Goal: Task Accomplishment & Management: Manage account settings

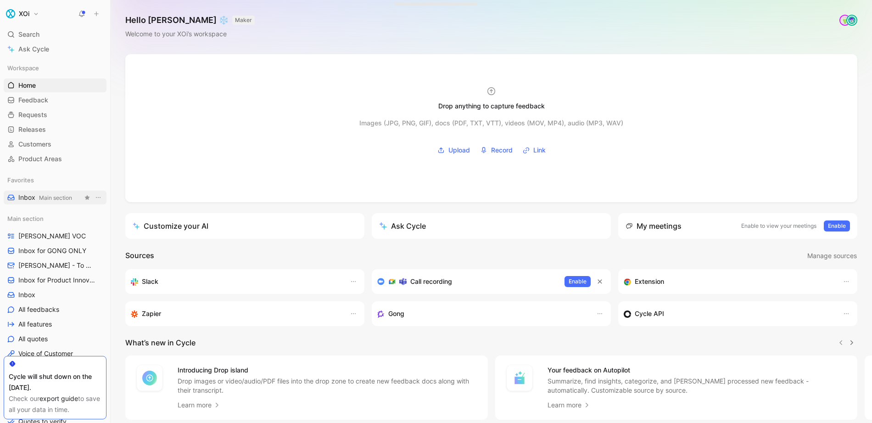
click at [57, 201] on span "Inbox Main section" at bounding box center [45, 198] width 54 height 10
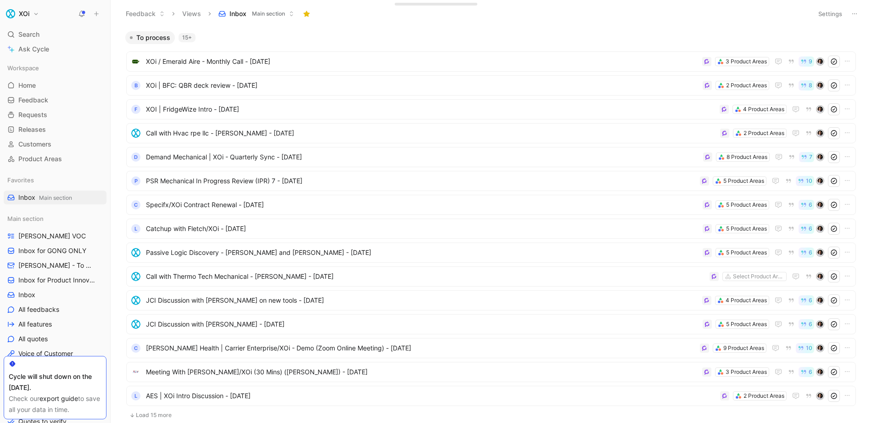
click at [154, 17] on button "Feedback" at bounding box center [145, 14] width 47 height 14
click at [263, 9] on span "Main section" at bounding box center [268, 13] width 33 height 9
click at [120, 32] on div "To process 15+ XOi / Emerald Aire - Monthly Call - [DATE] 3 Product Areas 9 B X…" at bounding box center [490, 227] width 749 height 392
click at [28, 11] on h1 "XOi" at bounding box center [24, 14] width 11 height 8
click at [63, 328] on div at bounding box center [436, 211] width 872 height 423
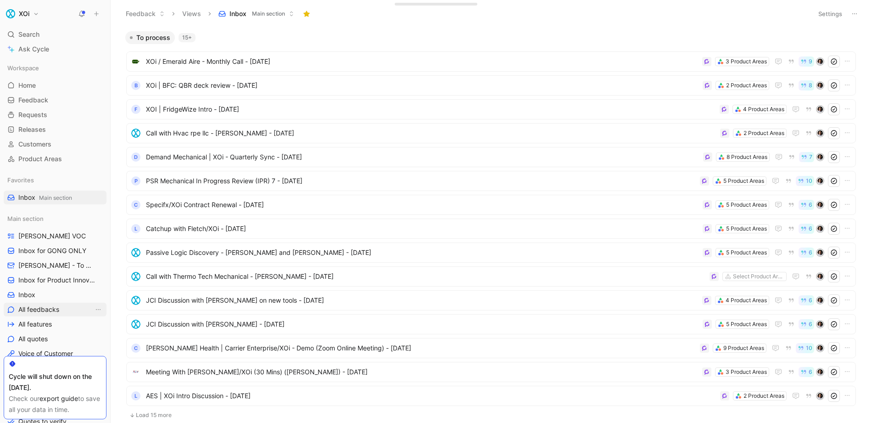
click at [53, 303] on link "All feedbacks" at bounding box center [55, 310] width 103 height 14
click at [835, 13] on button "Settings" at bounding box center [830, 13] width 32 height 13
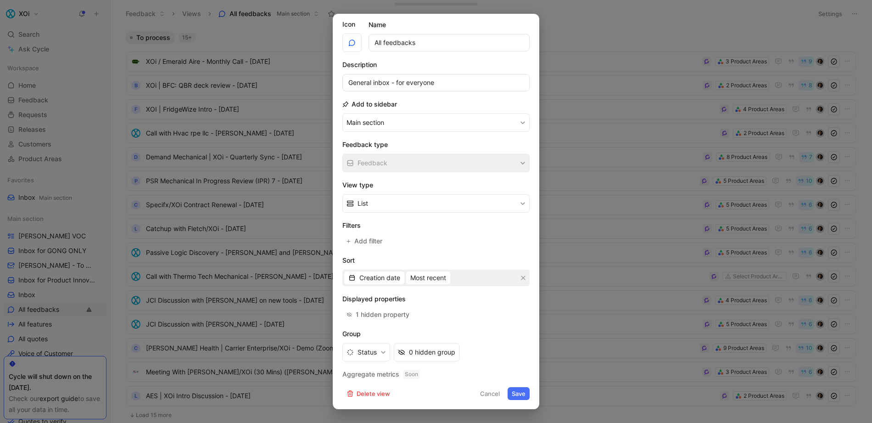
scroll to position [23, 0]
click at [367, 246] on span "Add filter" at bounding box center [368, 240] width 29 height 11
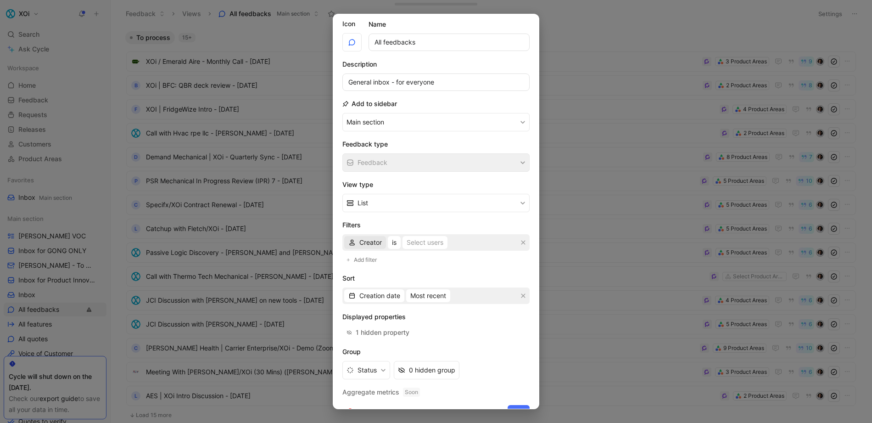
click at [361, 245] on span "Creator" at bounding box center [370, 242] width 22 height 11
click at [373, 349] on div "Source" at bounding box center [375, 344] width 62 height 14
click at [421, 239] on div "Select sources" at bounding box center [427, 242] width 44 height 11
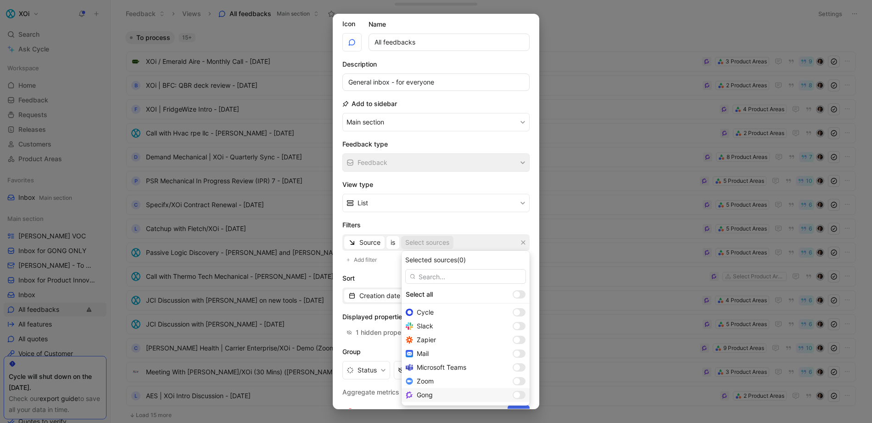
click at [430, 393] on span "Gong" at bounding box center [425, 395] width 16 height 8
click at [513, 396] on div at bounding box center [519, 395] width 13 height 8
click at [514, 396] on div at bounding box center [517, 395] width 6 height 6
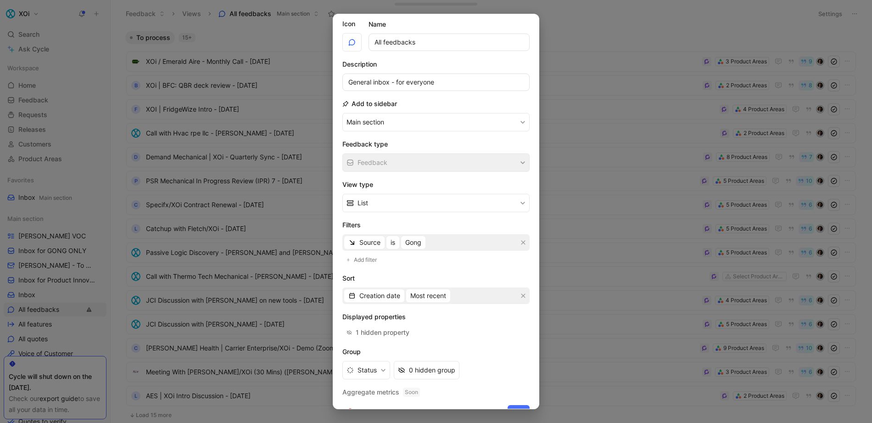
click at [515, 406] on button "Save" at bounding box center [519, 411] width 22 height 13
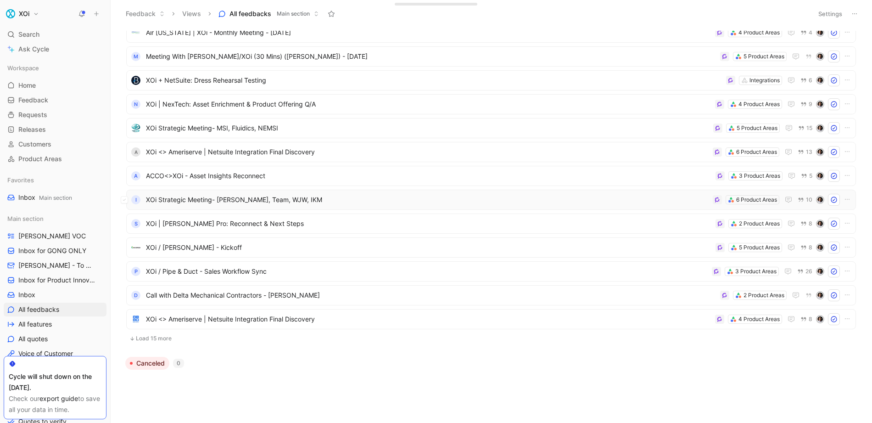
scroll to position [507, 0]
click at [151, 336] on button "Load 15 more" at bounding box center [491, 337] width 730 height 11
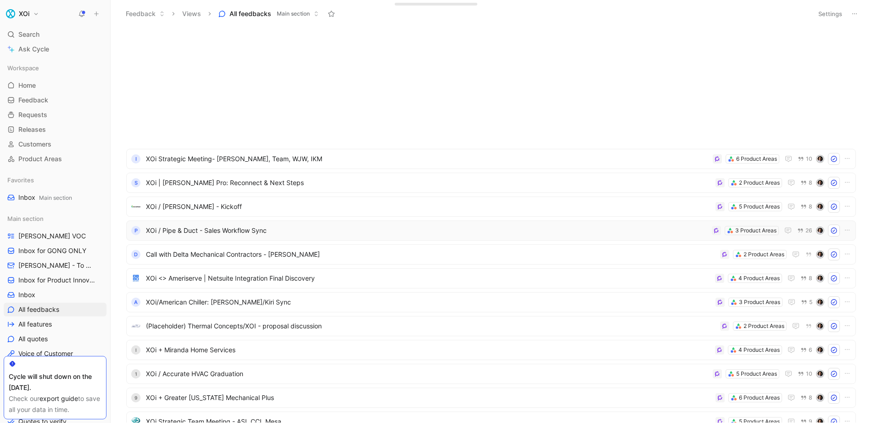
scroll to position [865, 0]
